Goal: Task Accomplishment & Management: Use online tool/utility

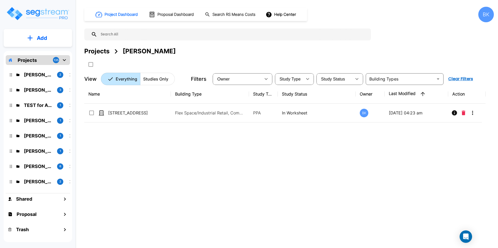
click at [33, 63] on p "Projects" at bounding box center [27, 60] width 19 height 7
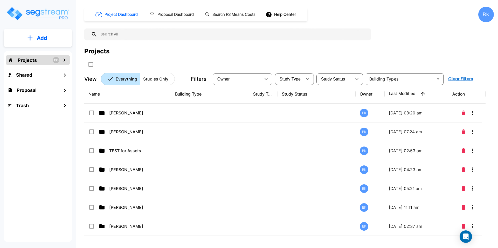
click at [33, 62] on p "Projects" at bounding box center [27, 60] width 19 height 7
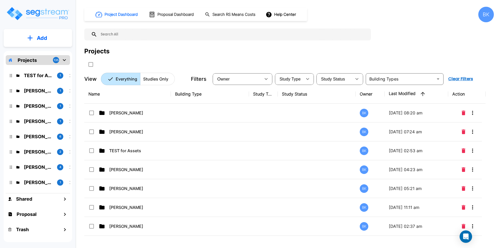
scroll to position [39, 0]
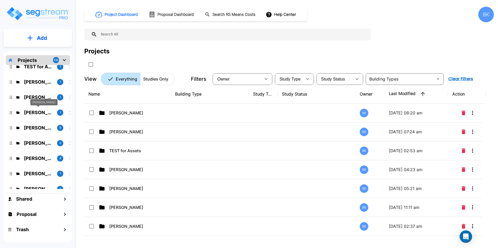
click at [36, 114] on p "[PERSON_NAME]" at bounding box center [38, 112] width 29 height 7
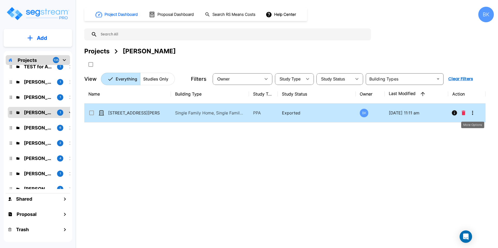
click at [474, 113] on icon "More-Options" at bounding box center [472, 113] width 6 height 6
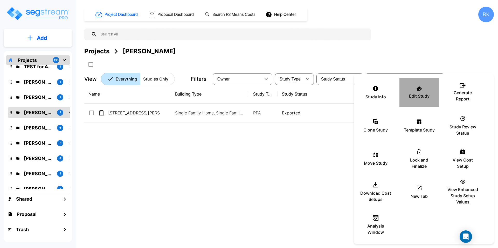
click at [421, 92] on div "Edit Study" at bounding box center [419, 93] width 31 height 26
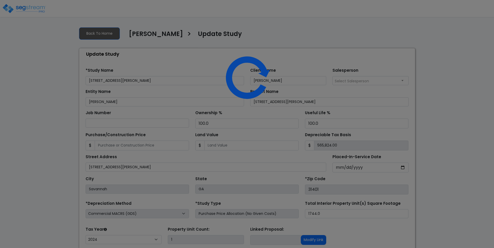
select select "2024"
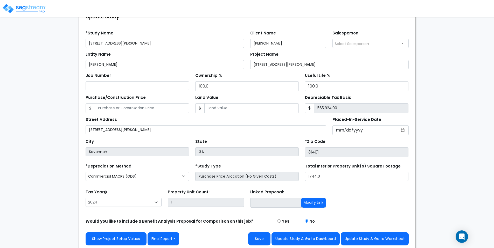
scroll to position [39, 0]
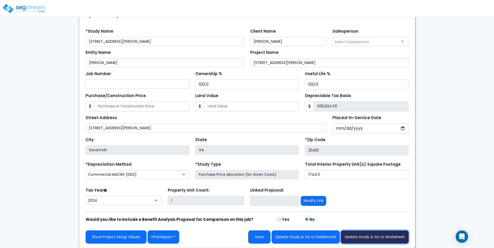
click at [359, 239] on button "Update Study & Go to Worksheet" at bounding box center [375, 237] width 68 height 13
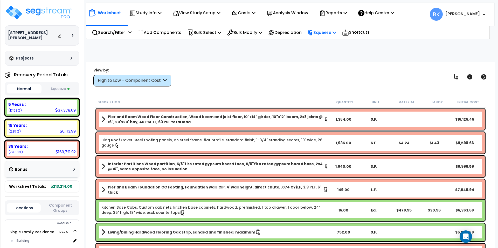
click at [334, 34] on p "Squeeze" at bounding box center [322, 32] width 29 height 7
click at [329, 45] on link "Re-squeeze" at bounding box center [330, 44] width 51 height 10
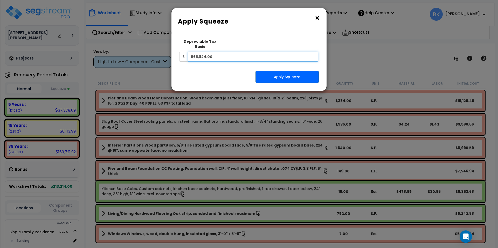
drag, startPoint x: 218, startPoint y: 52, endPoint x: 179, endPoint y: 51, distance: 38.4
click at [179, 52] on div "$ 565,824.00" at bounding box center [248, 57] width 139 height 10
type input "567,581"
click at [281, 74] on button "Apply Squeeze" at bounding box center [286, 77] width 63 height 12
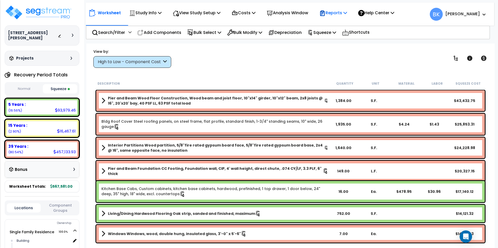
click at [345, 13] on p "Reports" at bounding box center [333, 12] width 28 height 7
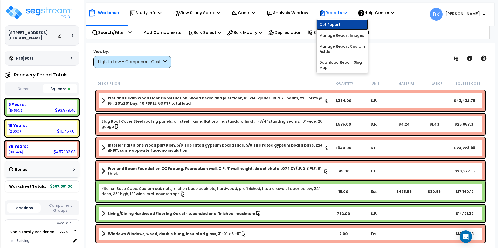
click at [341, 25] on link "Get Report" at bounding box center [342, 24] width 51 height 10
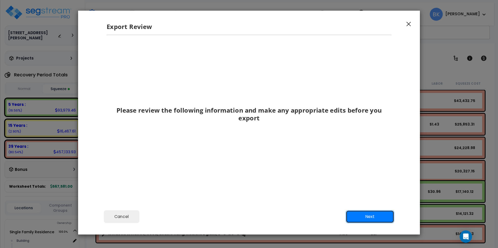
click at [377, 218] on button "Next" at bounding box center [370, 217] width 48 height 13
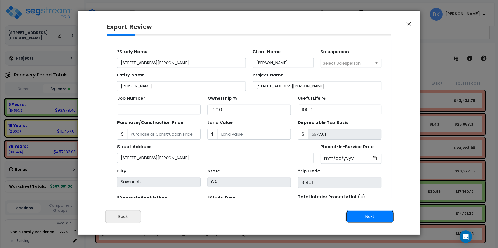
click at [366, 218] on button "Next" at bounding box center [370, 217] width 48 height 13
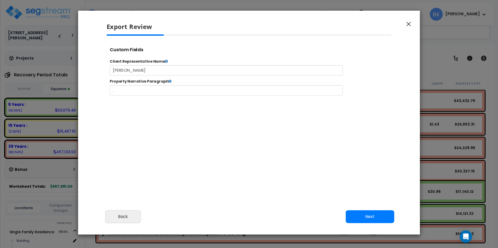
select select "2024"
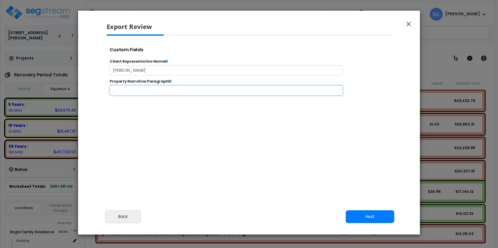
click at [120, 98] on input "." at bounding box center [242, 97] width 265 height 12
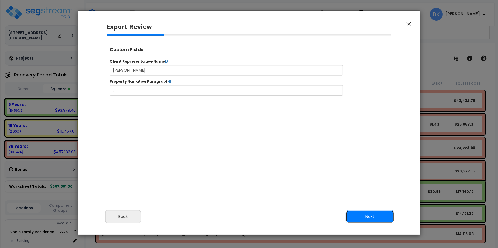
click at [370, 219] on button "Next" at bounding box center [370, 217] width 48 height 13
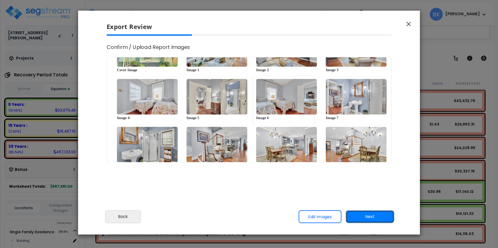
scroll to position [39, 0]
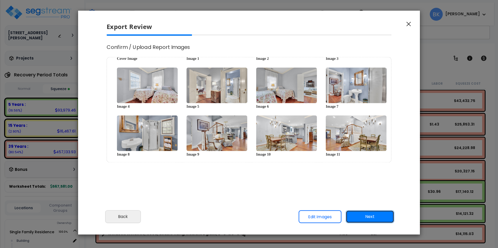
click at [367, 217] on button "Next" at bounding box center [370, 217] width 48 height 13
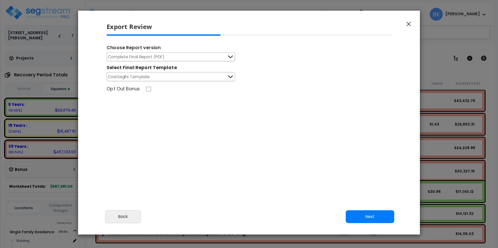
click at [154, 57] on span "Complete Final Report (PDF)" at bounding box center [136, 57] width 57 height 6
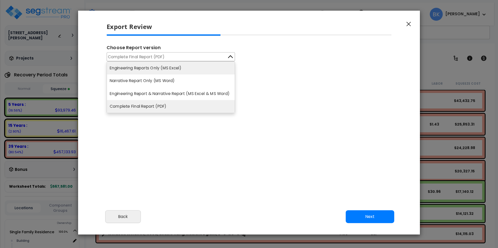
click at [152, 69] on li "Engineering Reports Only (MS Excel)" at bounding box center [171, 68] width 128 height 13
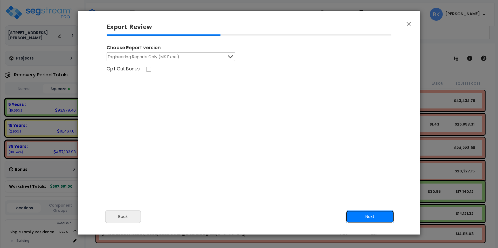
click at [361, 217] on button "Next" at bounding box center [370, 217] width 48 height 13
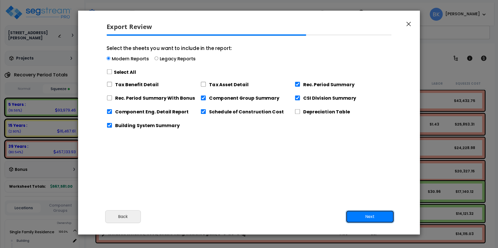
click at [372, 218] on button "Next" at bounding box center [370, 217] width 48 height 13
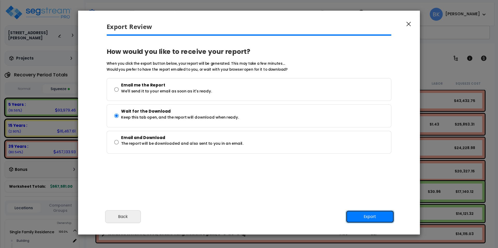
click at [372, 218] on button "Export" at bounding box center [370, 217] width 48 height 13
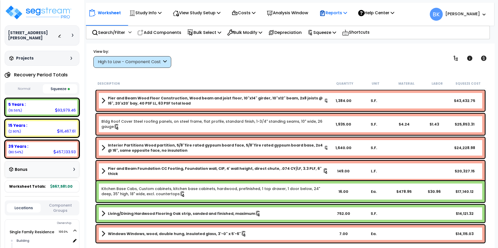
click at [338, 13] on p "Reports" at bounding box center [333, 12] width 28 height 7
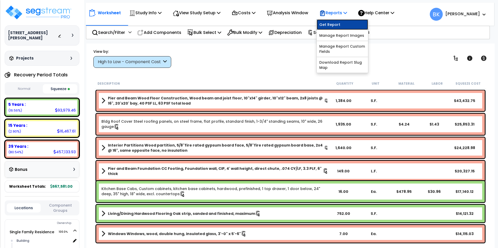
click at [336, 25] on link "Get Report" at bounding box center [342, 24] width 51 height 10
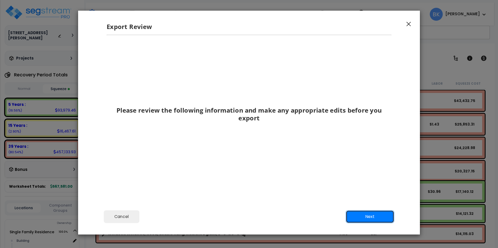
click at [373, 216] on button "Next" at bounding box center [370, 217] width 48 height 13
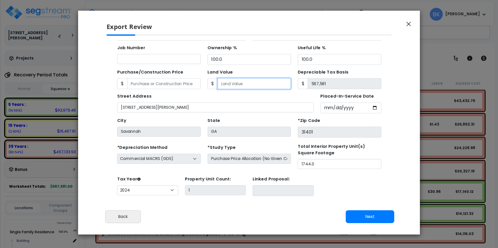
click at [225, 78] on input "Land Value" at bounding box center [240, 80] width 67 height 10
type input "279,555"
click at [176, 81] on input "Purchase/Construction Price" at bounding box center [158, 80] width 67 height 10
type input "8"
type input "-279,547.00"
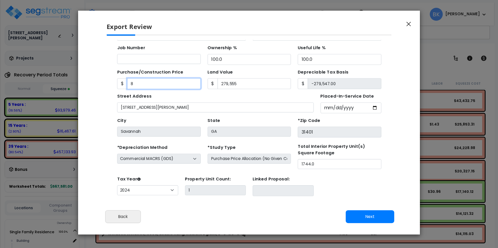
type input "84"
type input "-279,471.00"
type input "847"
type input "-278,708.00"
type input "8471"
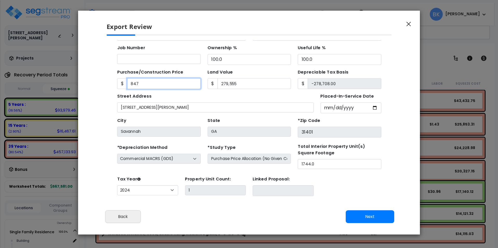
type input "-271,084.00"
type input "8,4713"
type input "-194,842.00"
type input "84,7136"
type input "567,581.00"
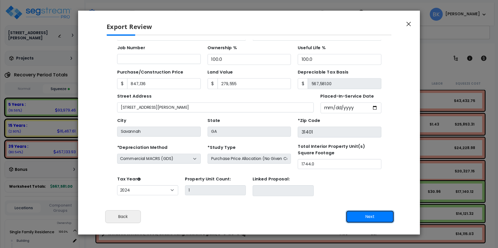
click at [354, 216] on button "Next" at bounding box center [370, 217] width 48 height 13
type input "847136"
type input "279555"
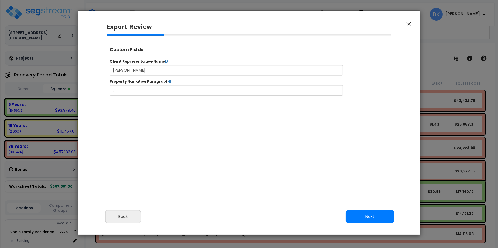
select select "2024"
click at [377, 219] on button "Next" at bounding box center [370, 217] width 48 height 13
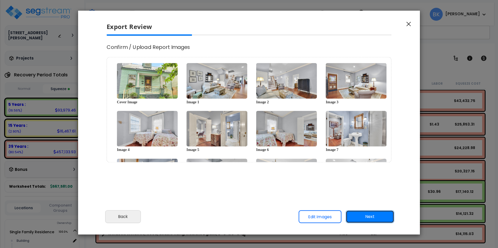
scroll to position [0, 0]
click at [385, 217] on button "Next" at bounding box center [370, 217] width 48 height 13
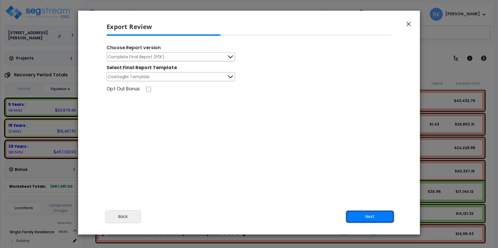
click at [371, 217] on button "Next" at bounding box center [370, 217] width 48 height 13
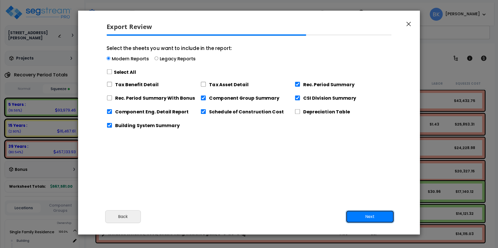
click at [371, 217] on button "Next" at bounding box center [370, 217] width 48 height 13
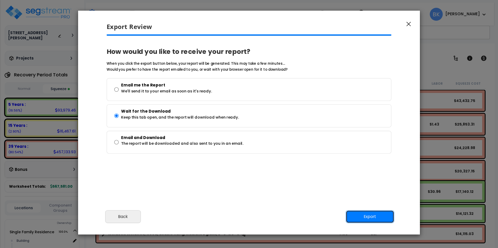
click at [371, 217] on button "Export" at bounding box center [370, 217] width 48 height 13
